Goal: Task Accomplishment & Management: Use online tool/utility

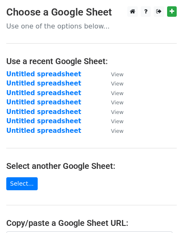
scroll to position [157, 0]
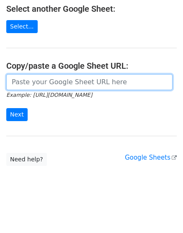
click at [59, 81] on input "url" at bounding box center [89, 82] width 166 height 16
paste input "[URL][DOMAIN_NAME]"
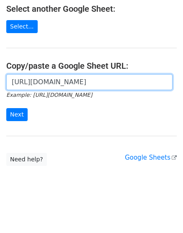
scroll to position [0, 186]
type input "[URL][DOMAIN_NAME]"
click at [6, 108] on input "Next" at bounding box center [16, 114] width 21 height 13
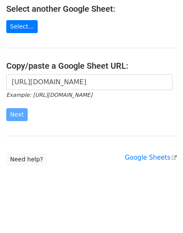
scroll to position [0, 0]
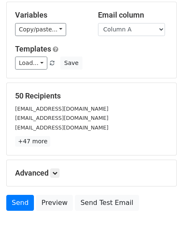
scroll to position [93, 0]
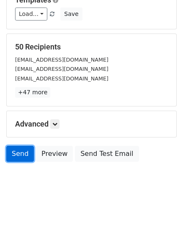
click at [24, 155] on link "Send" at bounding box center [20, 154] width 28 height 16
